Goal: Information Seeking & Learning: Learn about a topic

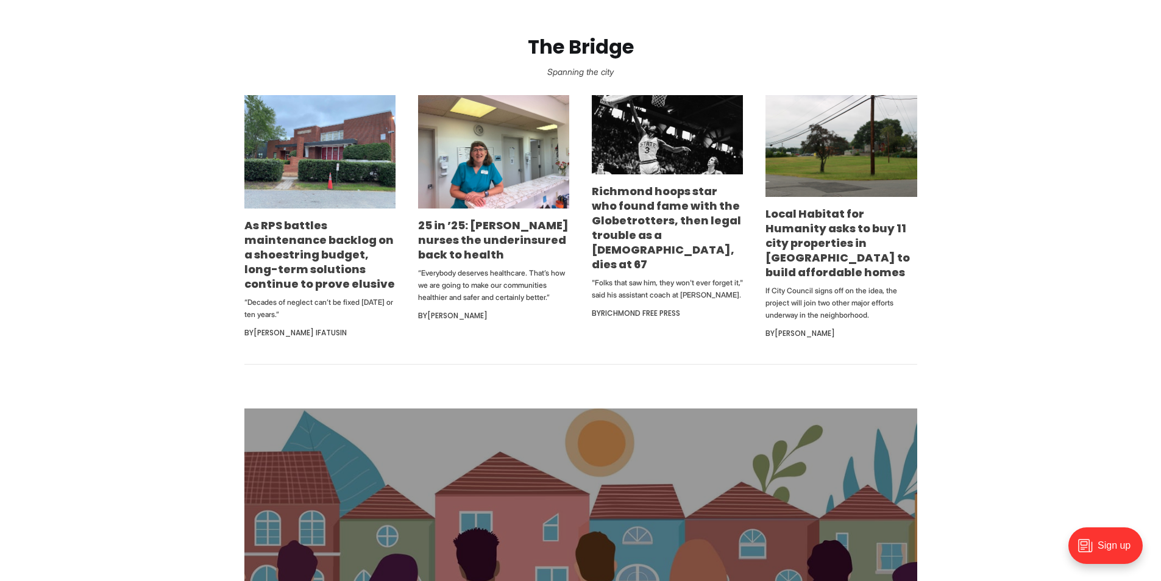
scroll to position [670, 0]
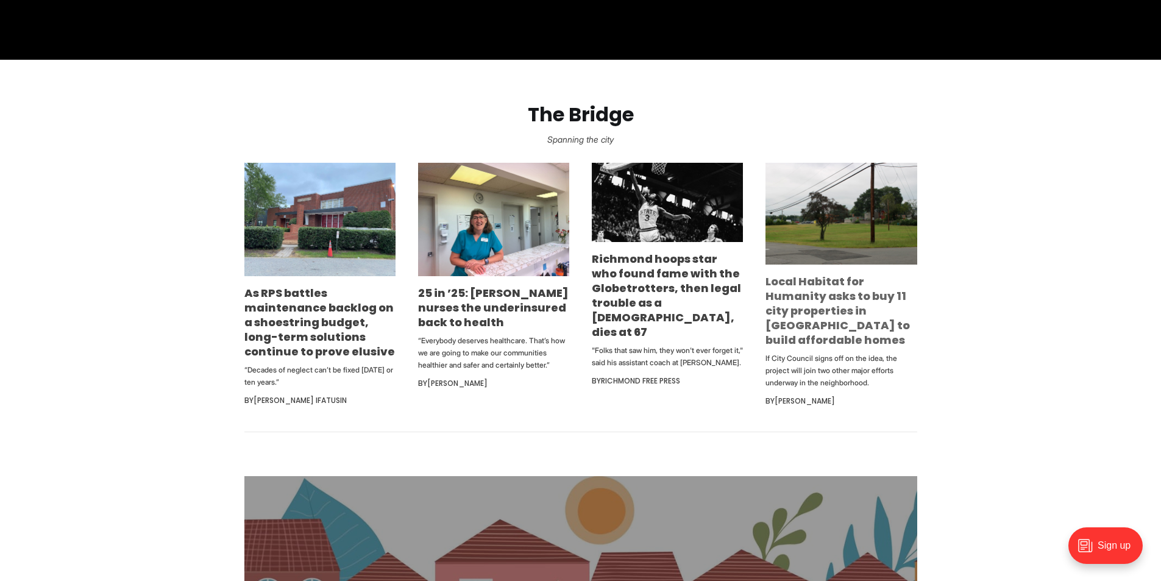
click at [832, 290] on link "Local Habitat for Humanity asks to buy 11 city properties in [GEOGRAPHIC_DATA] …" at bounding box center [837, 311] width 144 height 74
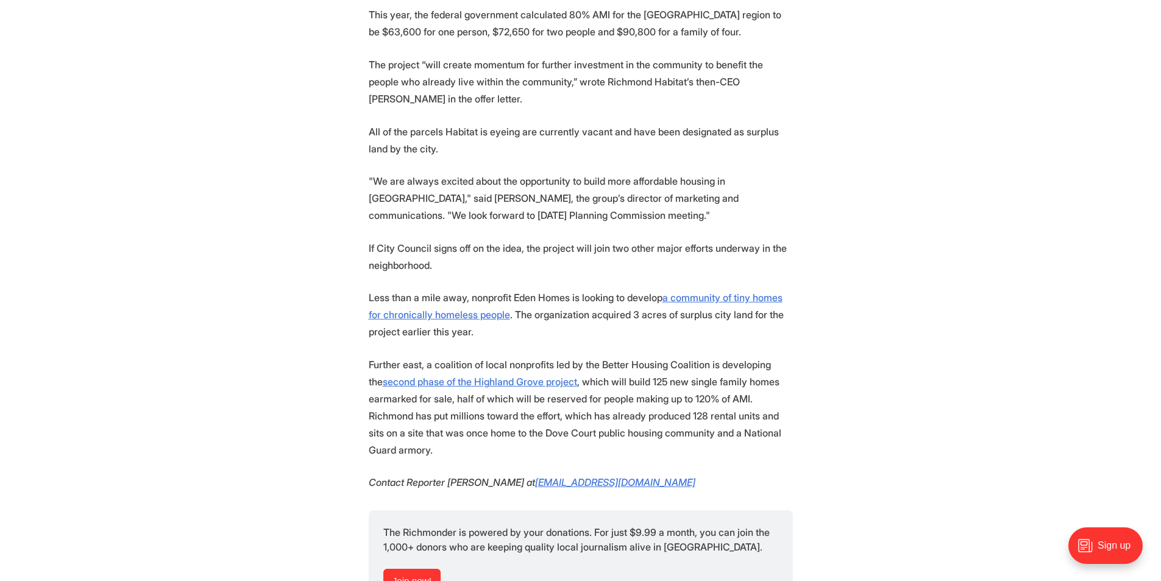
scroll to position [1340, 0]
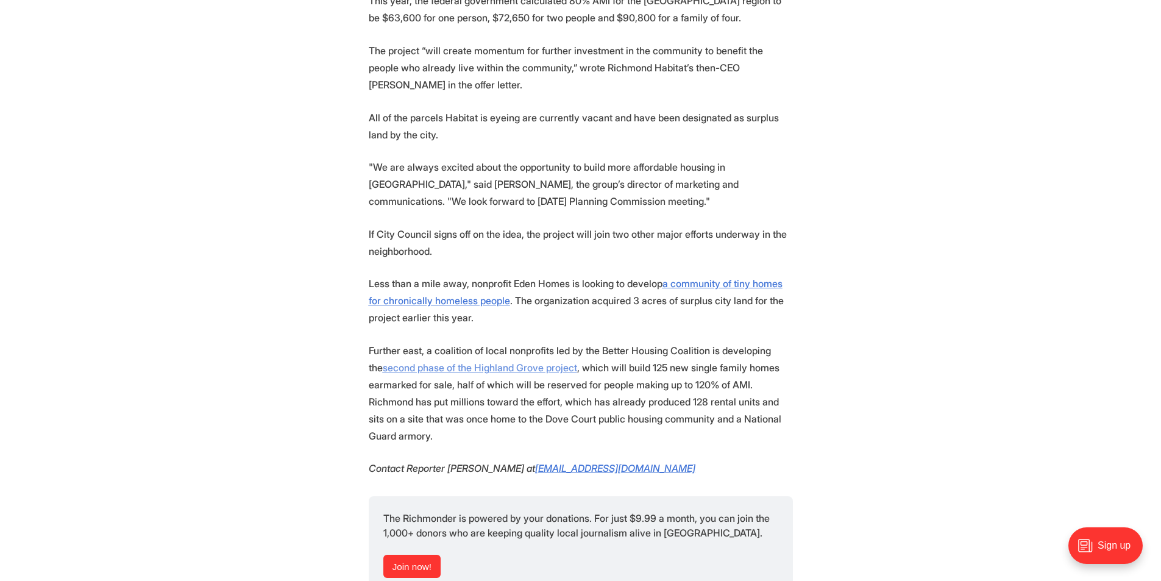
click at [389, 361] on u "second phase of the Highland Grove project" at bounding box center [480, 367] width 194 height 12
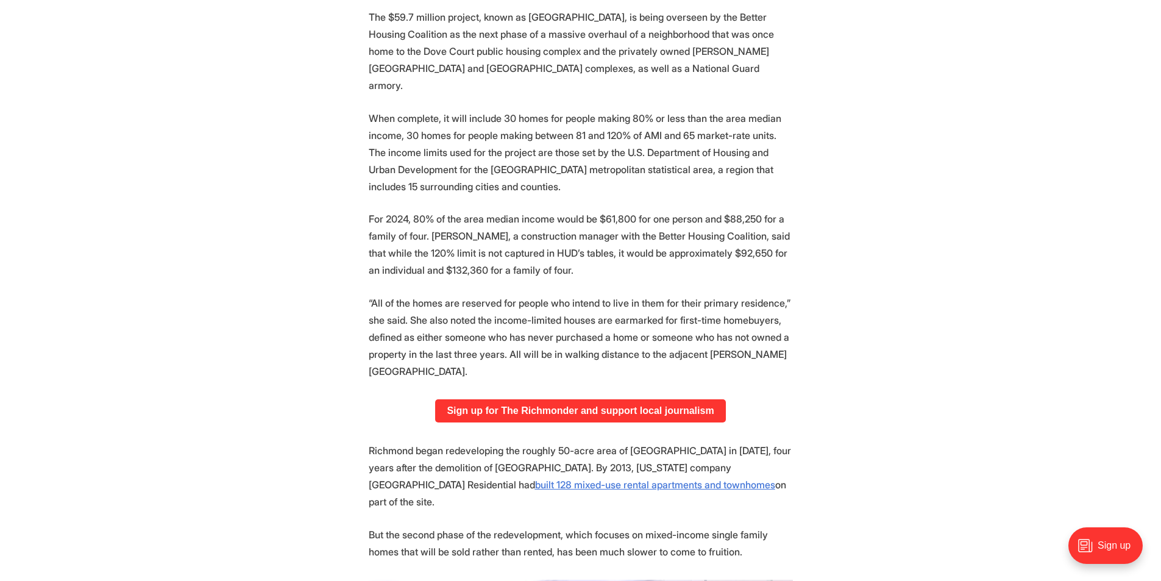
scroll to position [731, 0]
